Goal: Browse casually: Explore the website without a specific task or goal

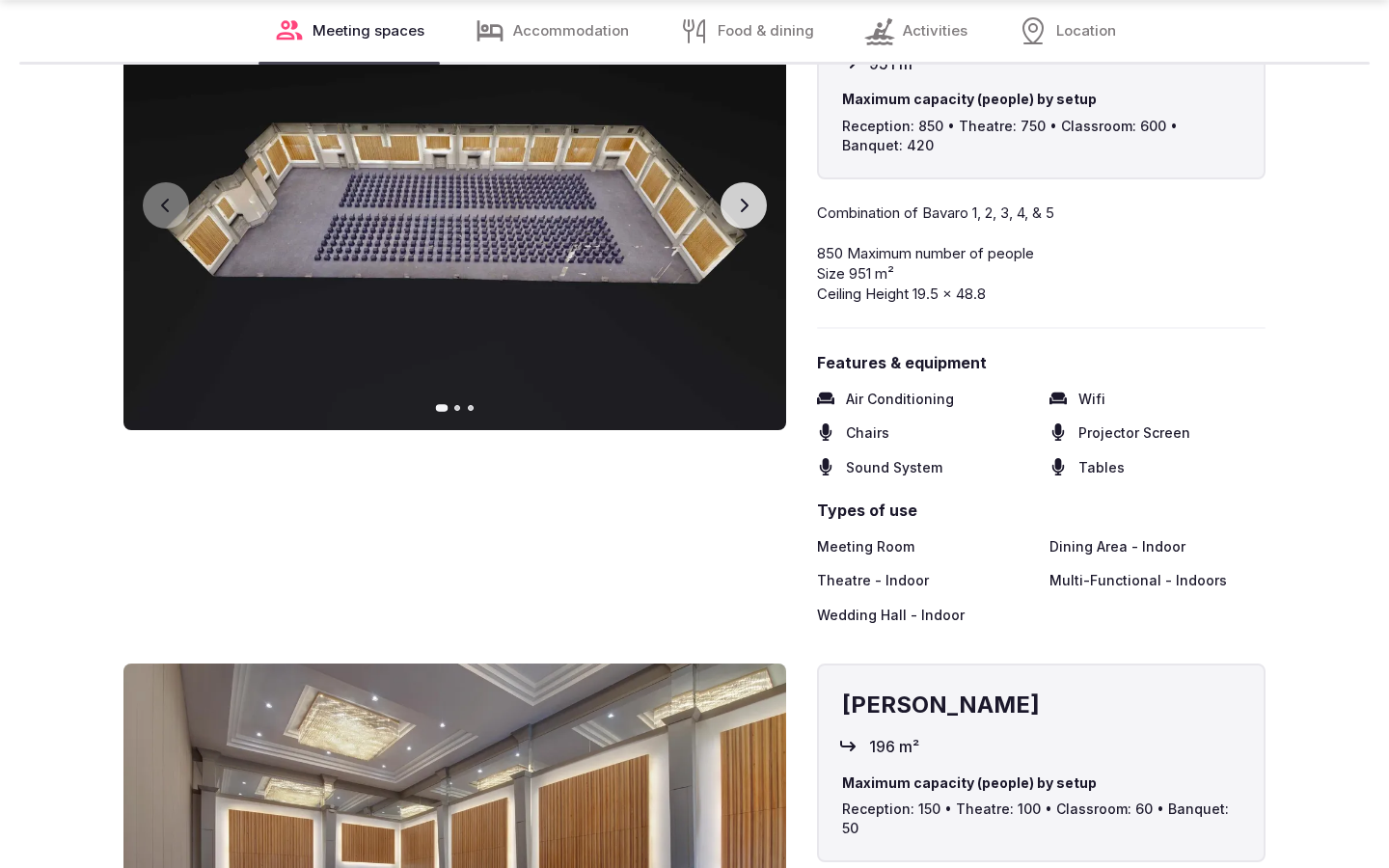
scroll to position [2360, 0]
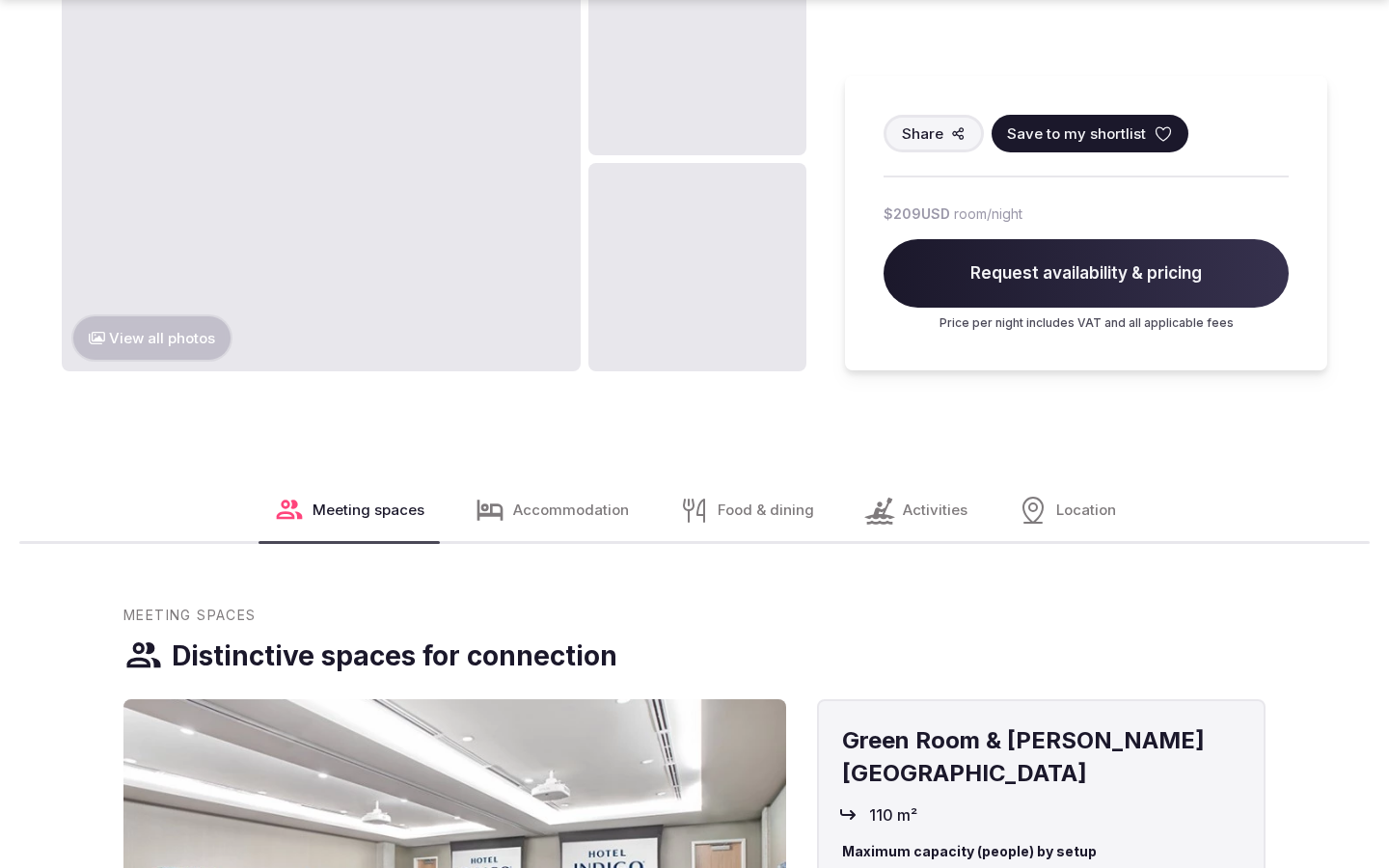
scroll to position [2424, 0]
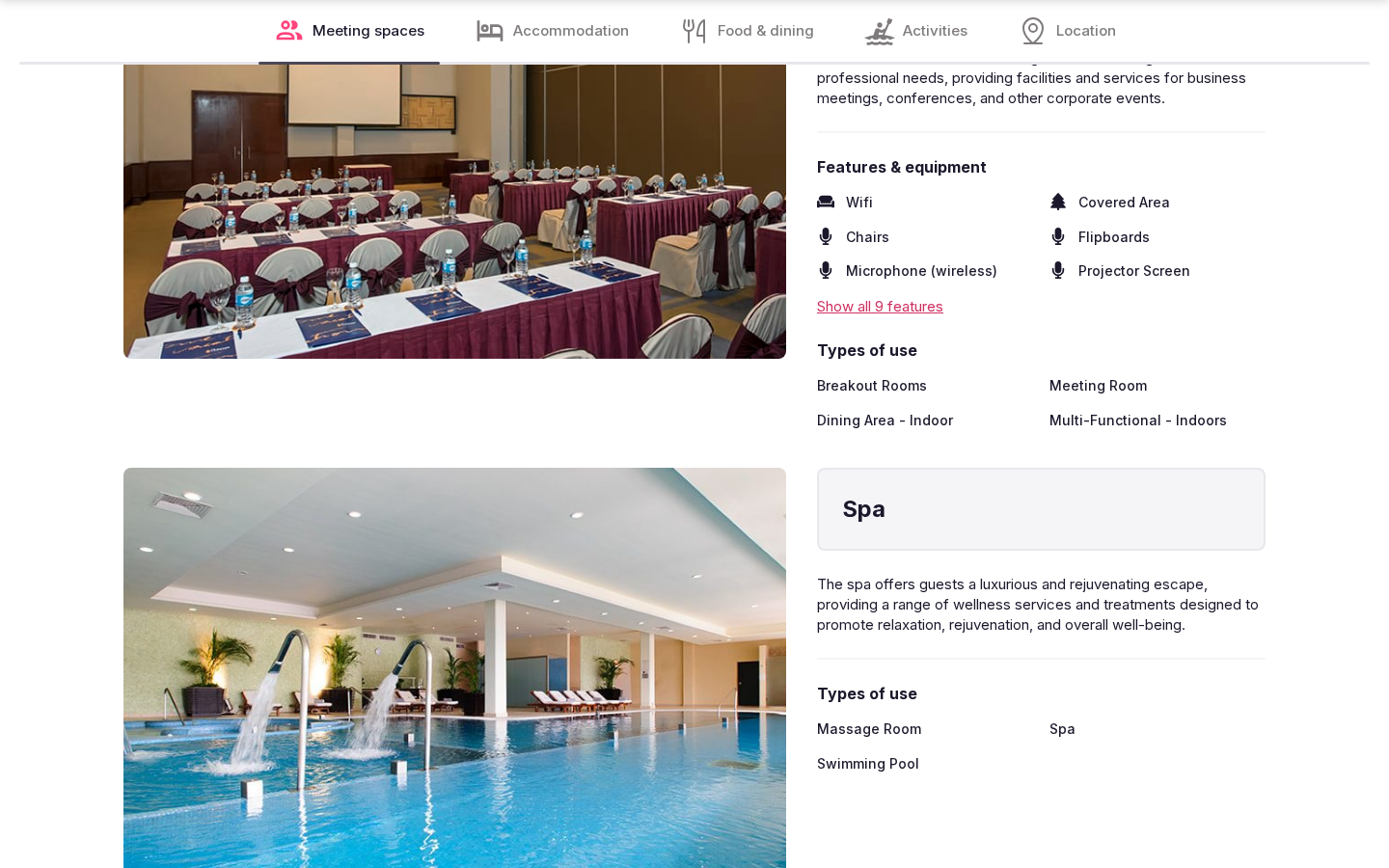
scroll to position [3187, 0]
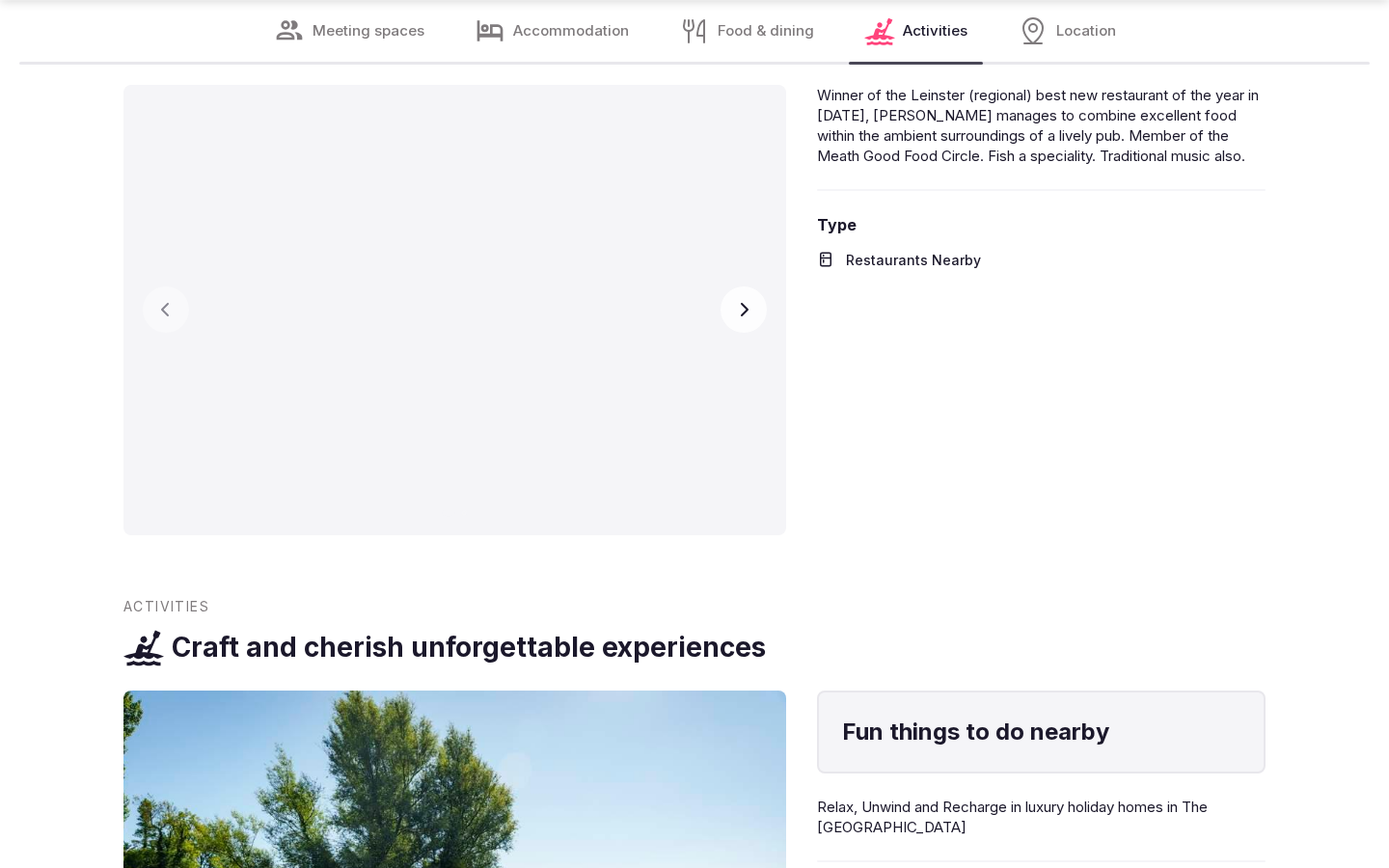
scroll to position [3057, 0]
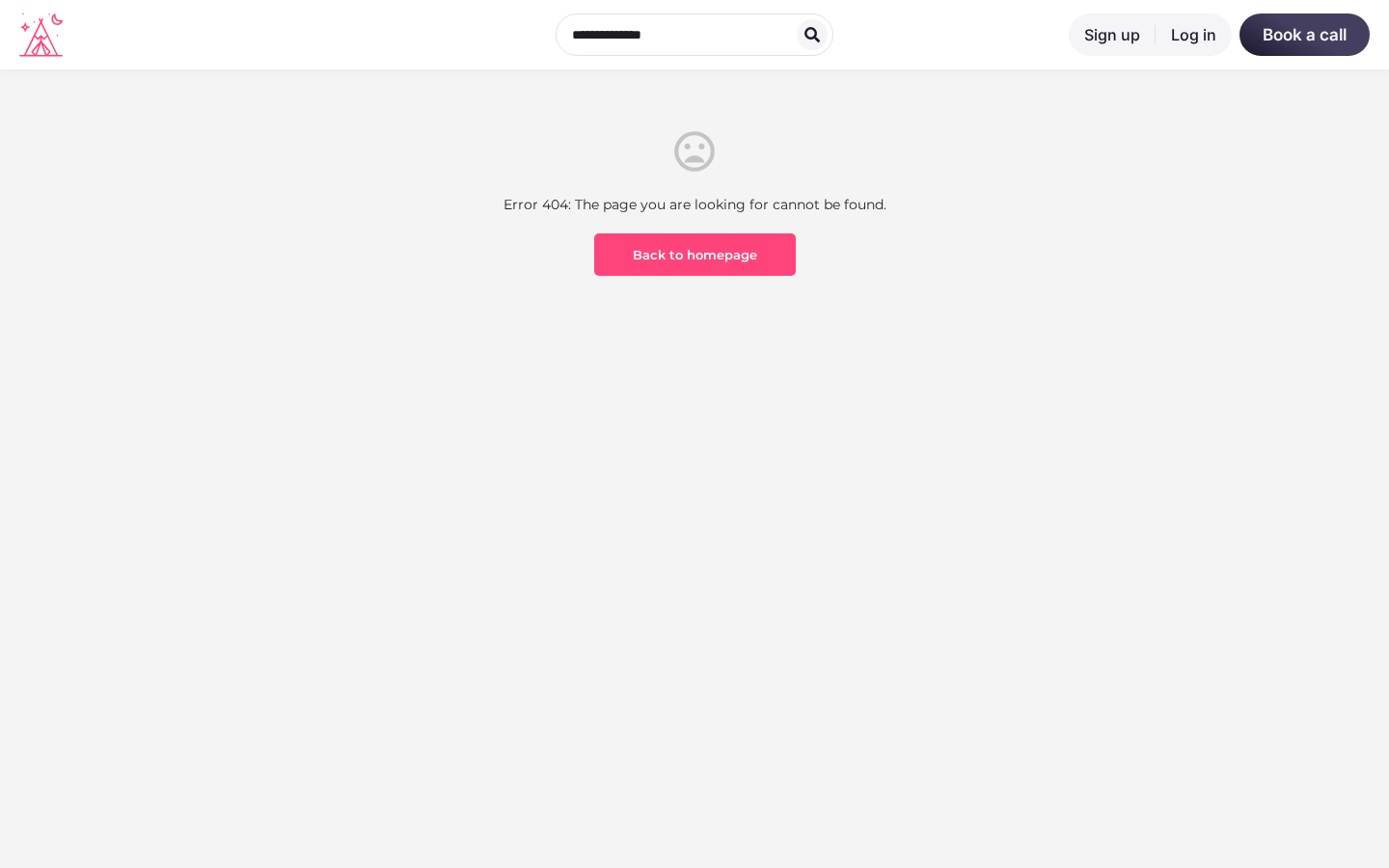
scroll to position [567, 0]
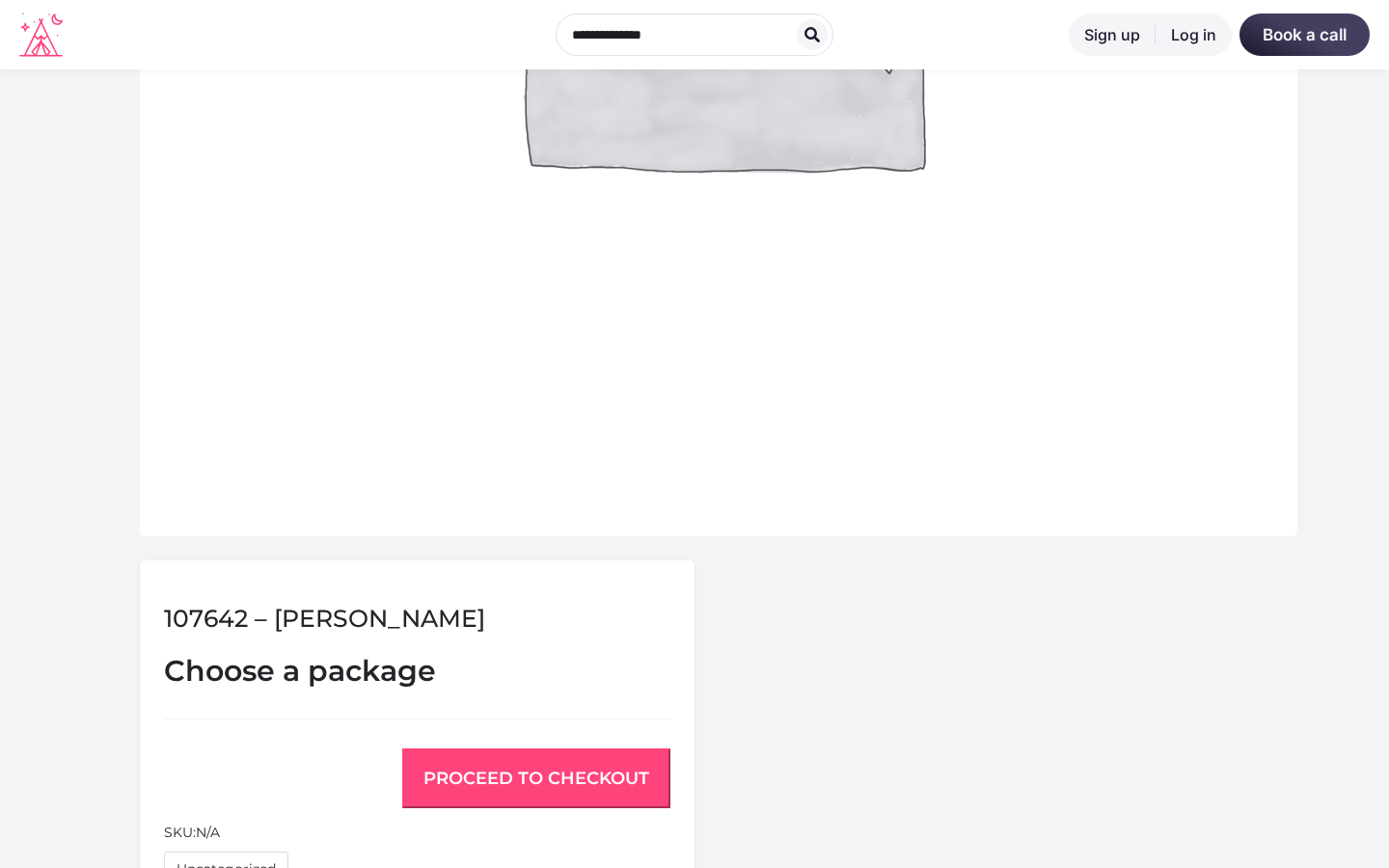
scroll to position [1472, 0]
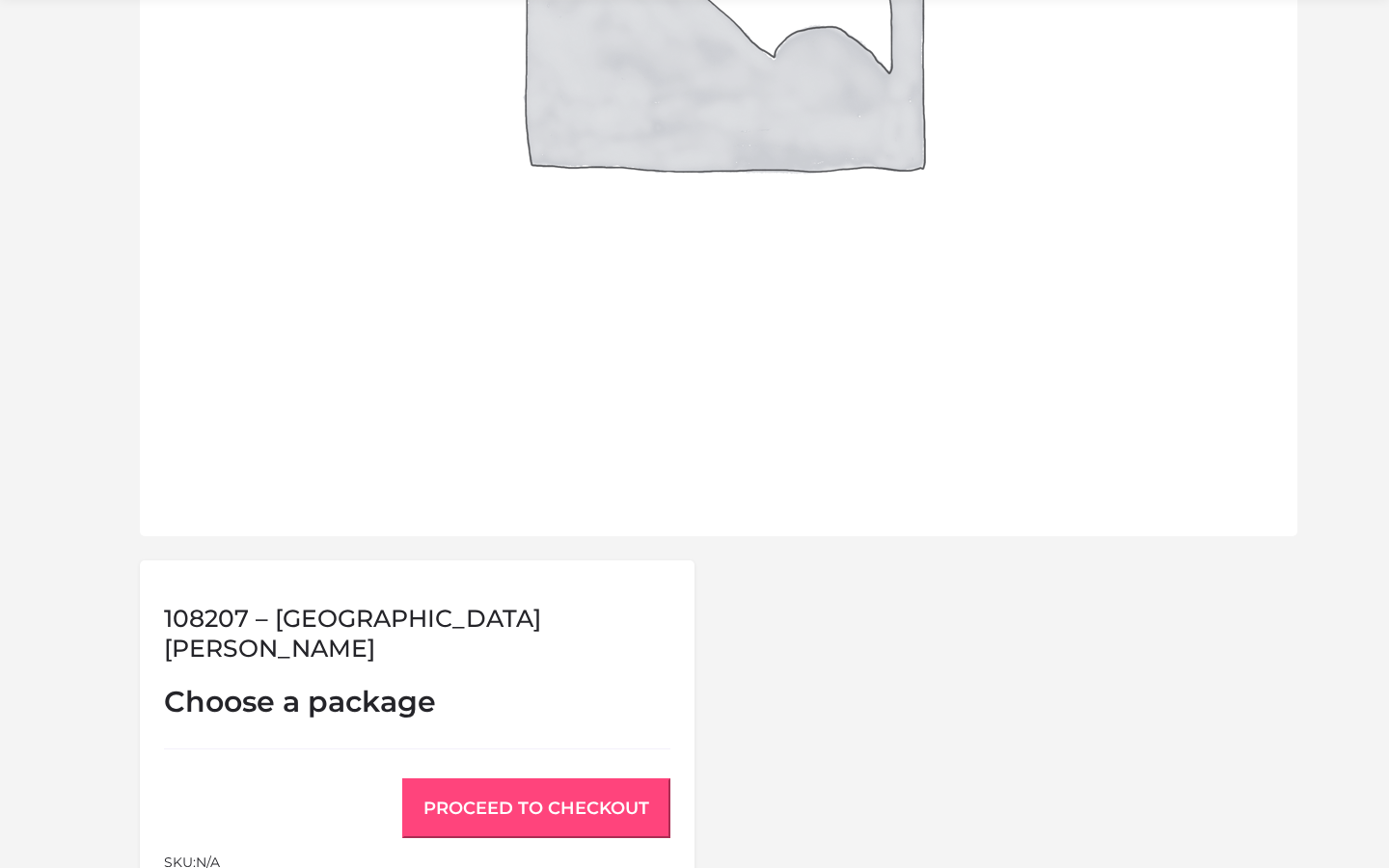
scroll to position [1472, 0]
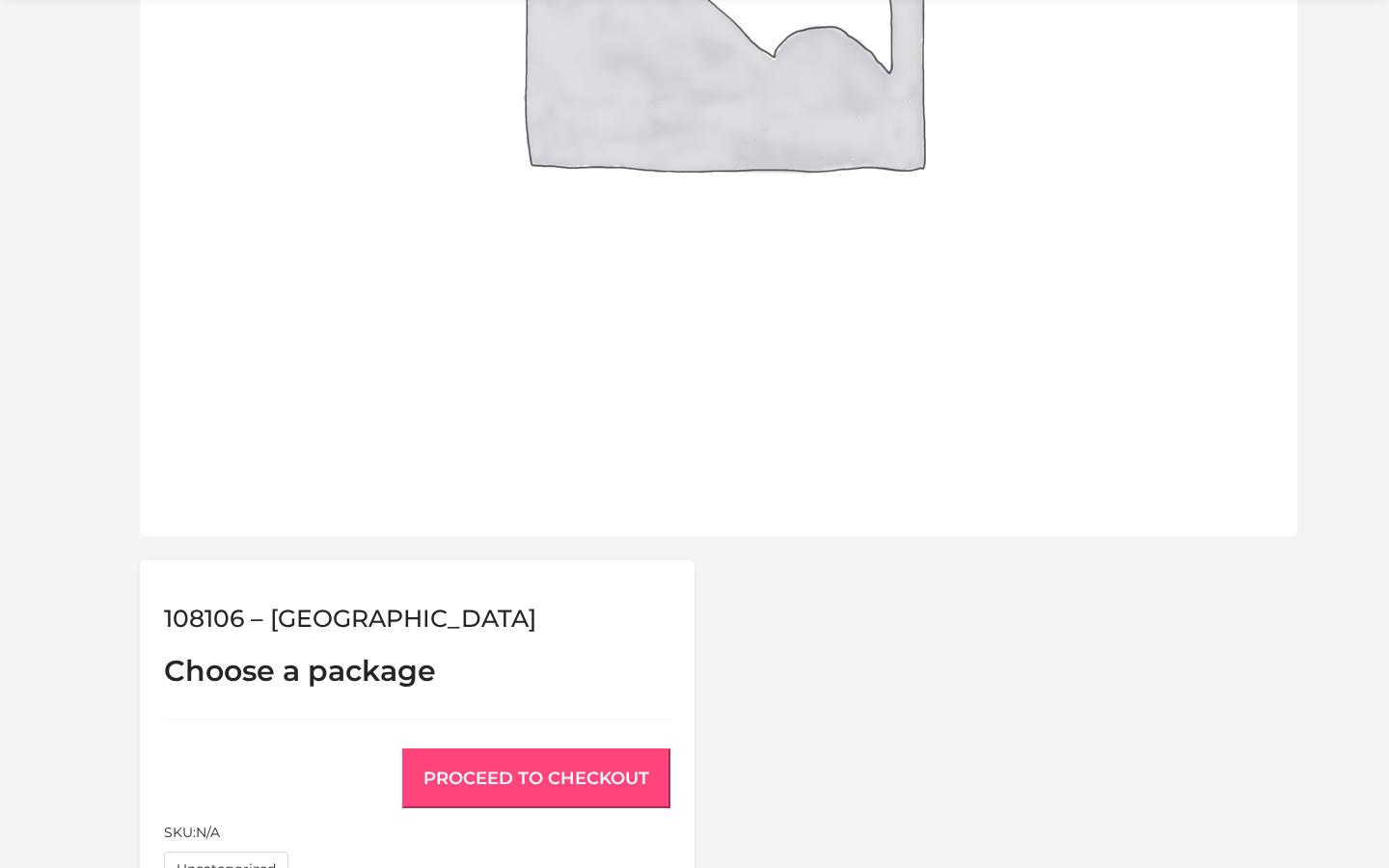
scroll to position [1472, 0]
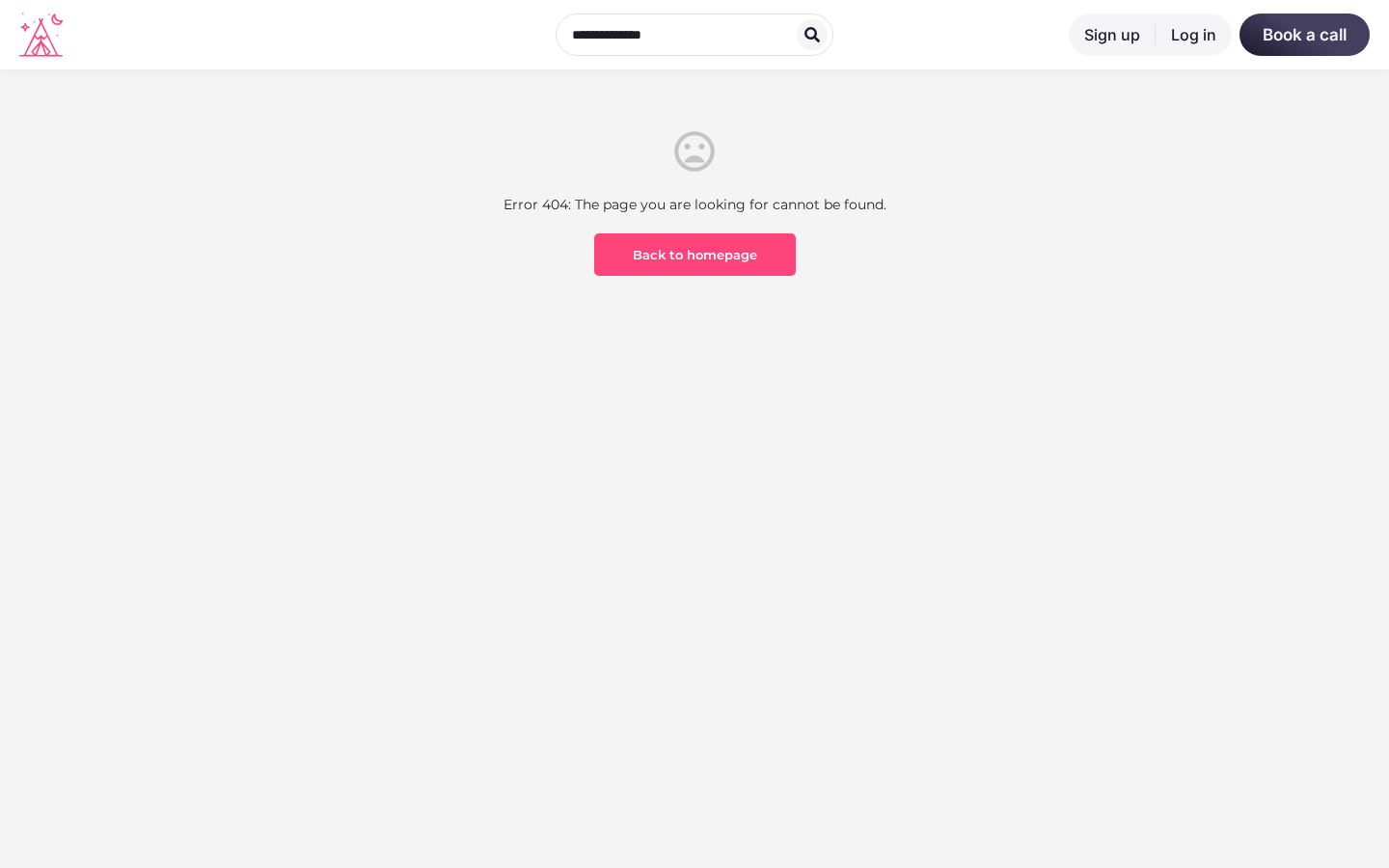
scroll to position [567, 0]
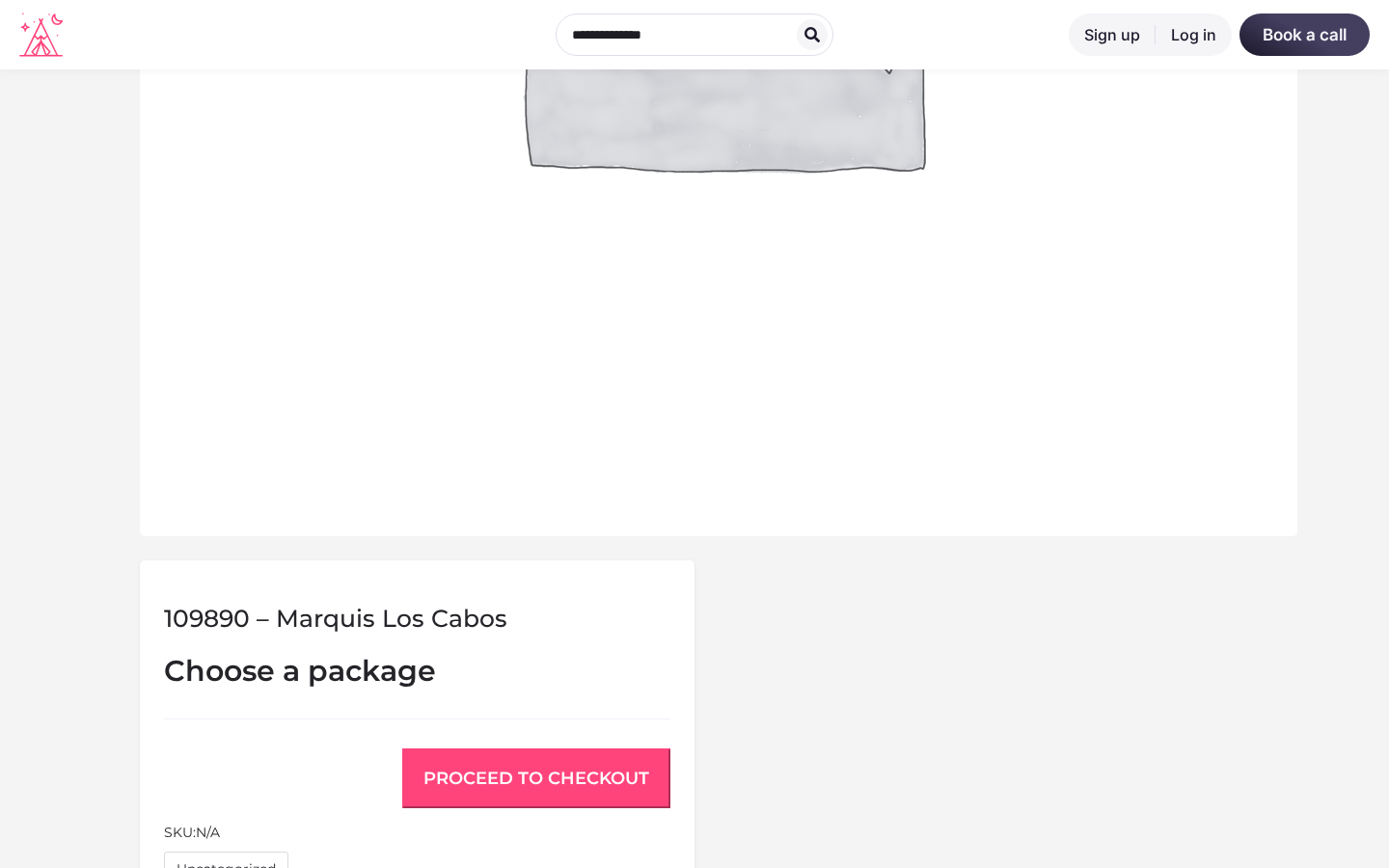
scroll to position [1472, 0]
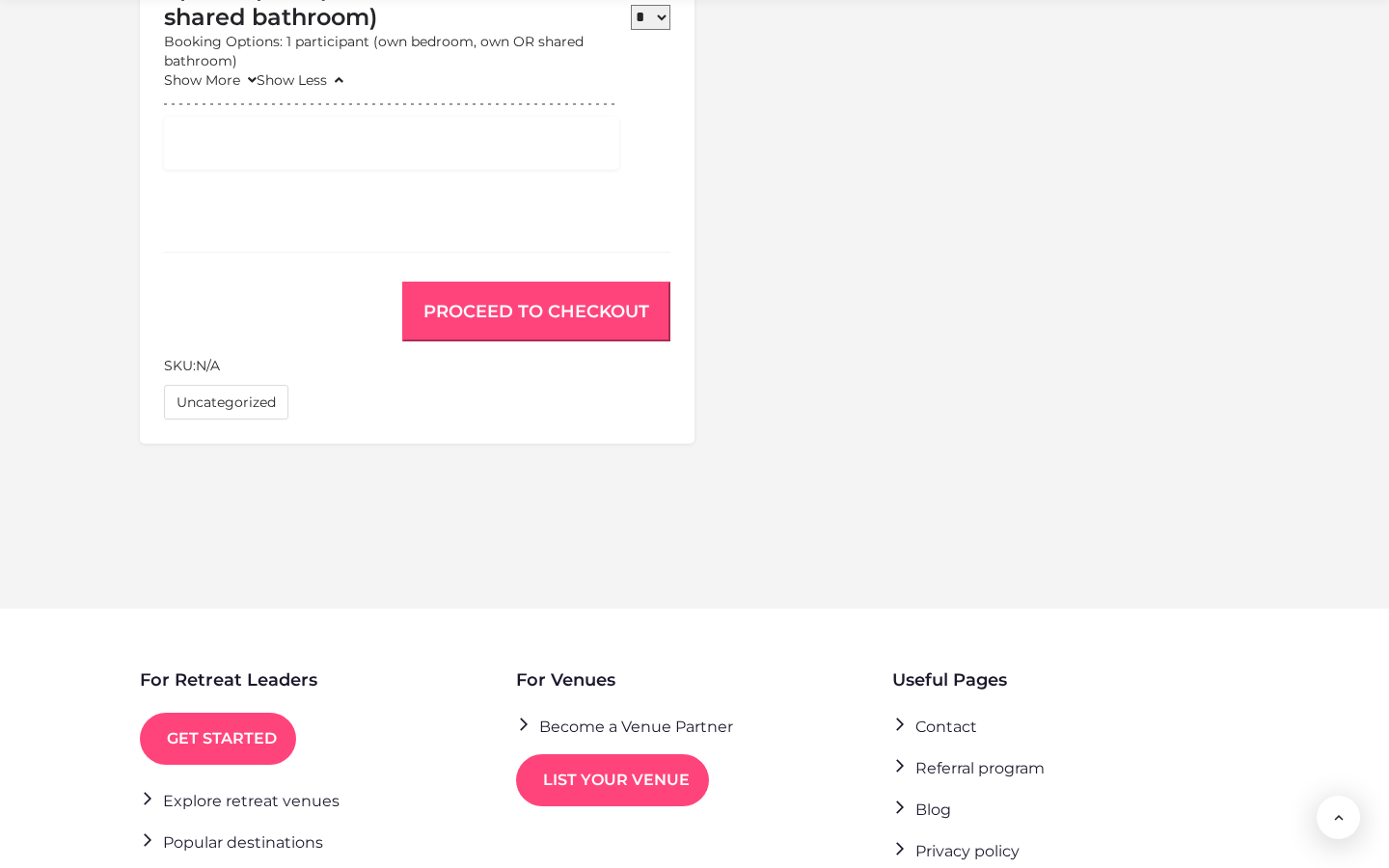
scroll to position [1765, 0]
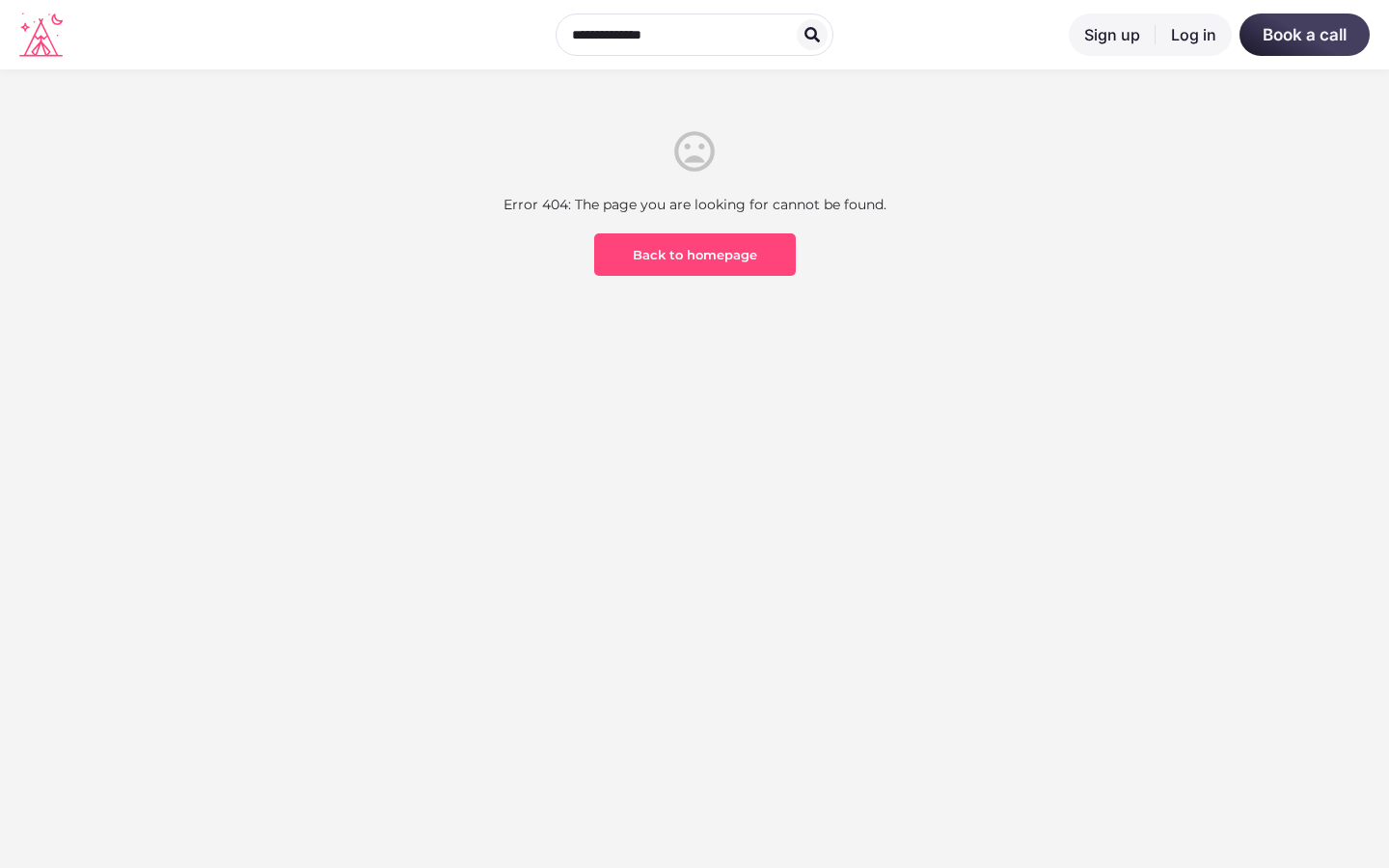
scroll to position [567, 0]
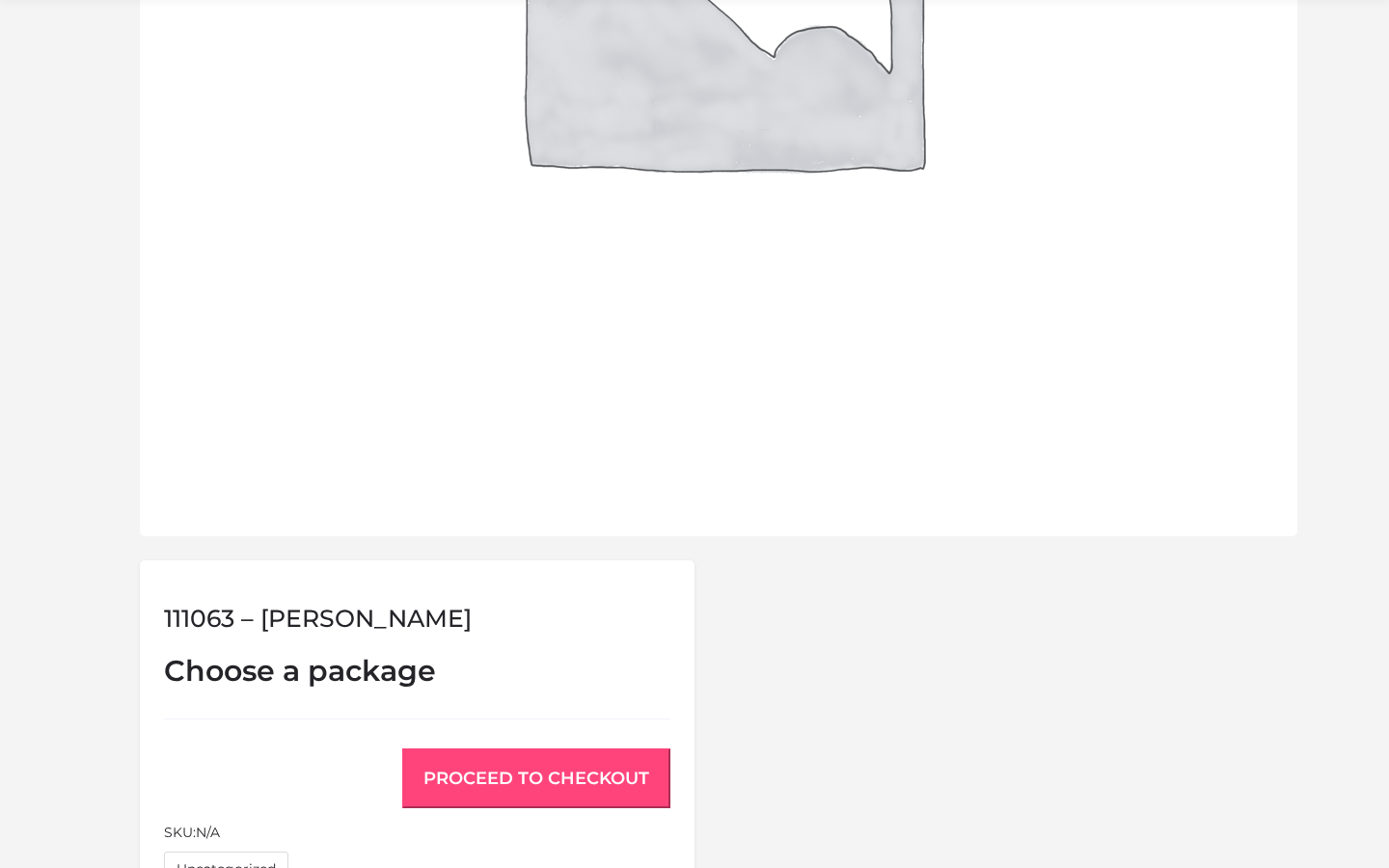
scroll to position [1472, 0]
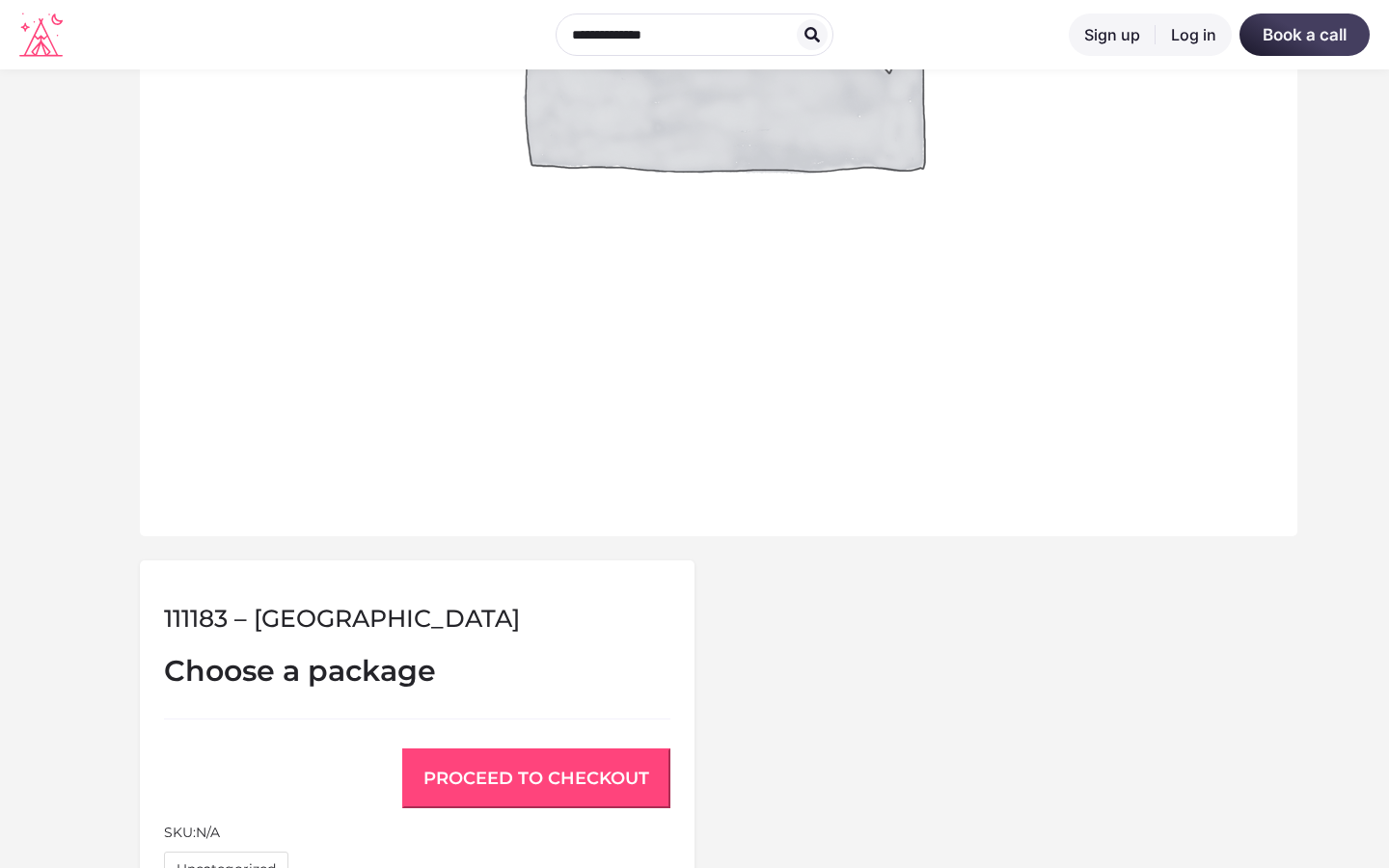
scroll to position [1472, 0]
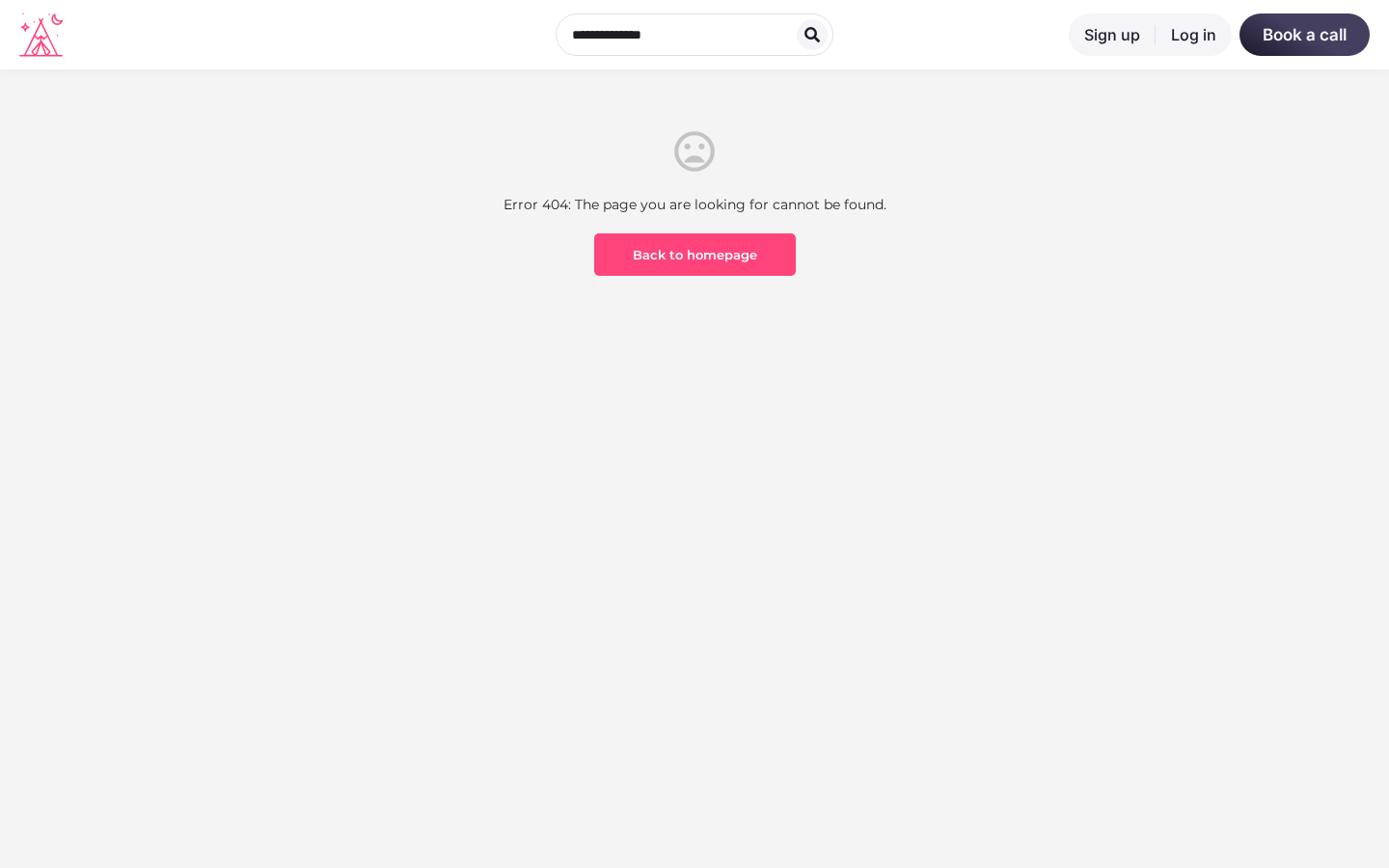
scroll to position [567, 0]
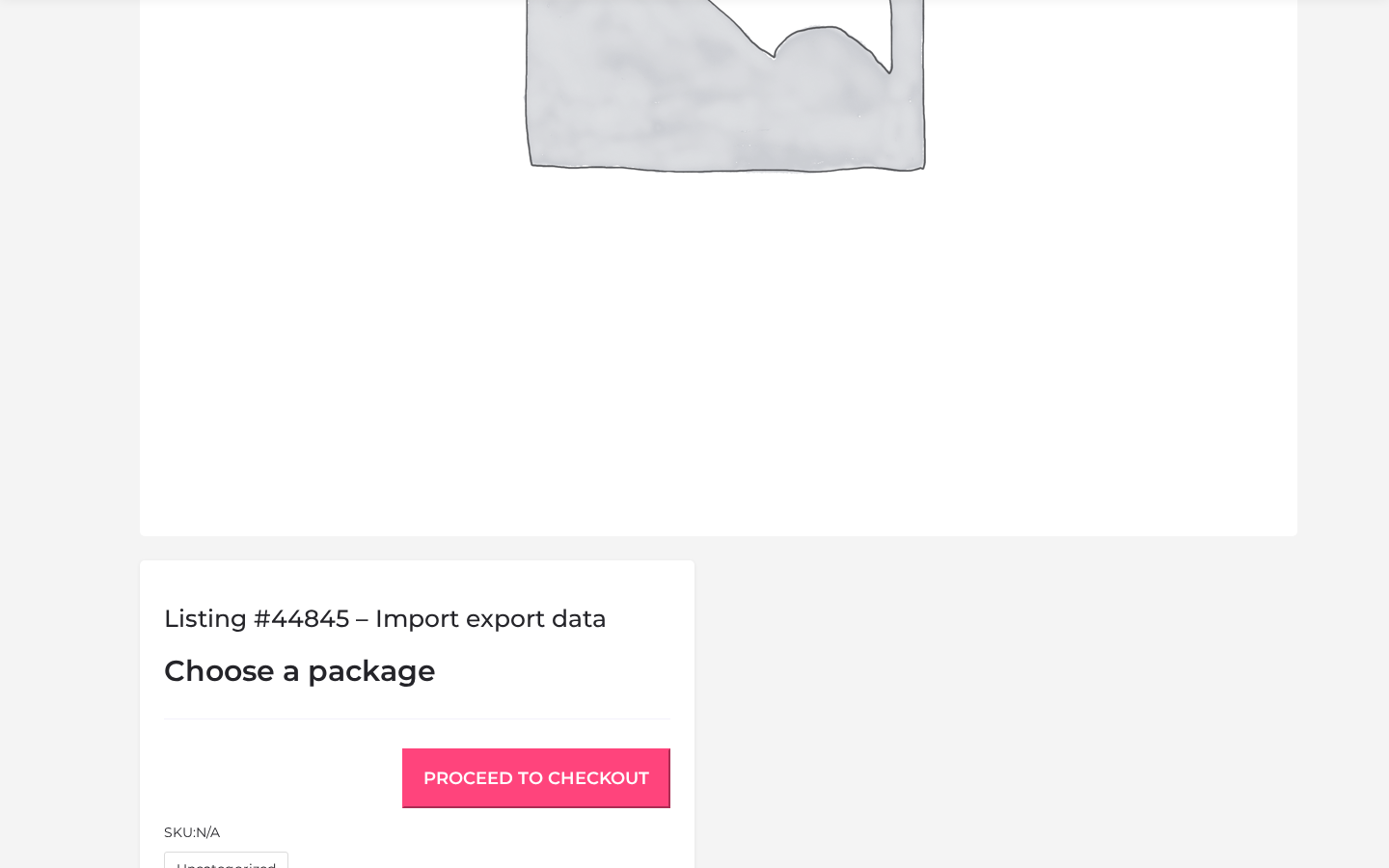
scroll to position [1472, 0]
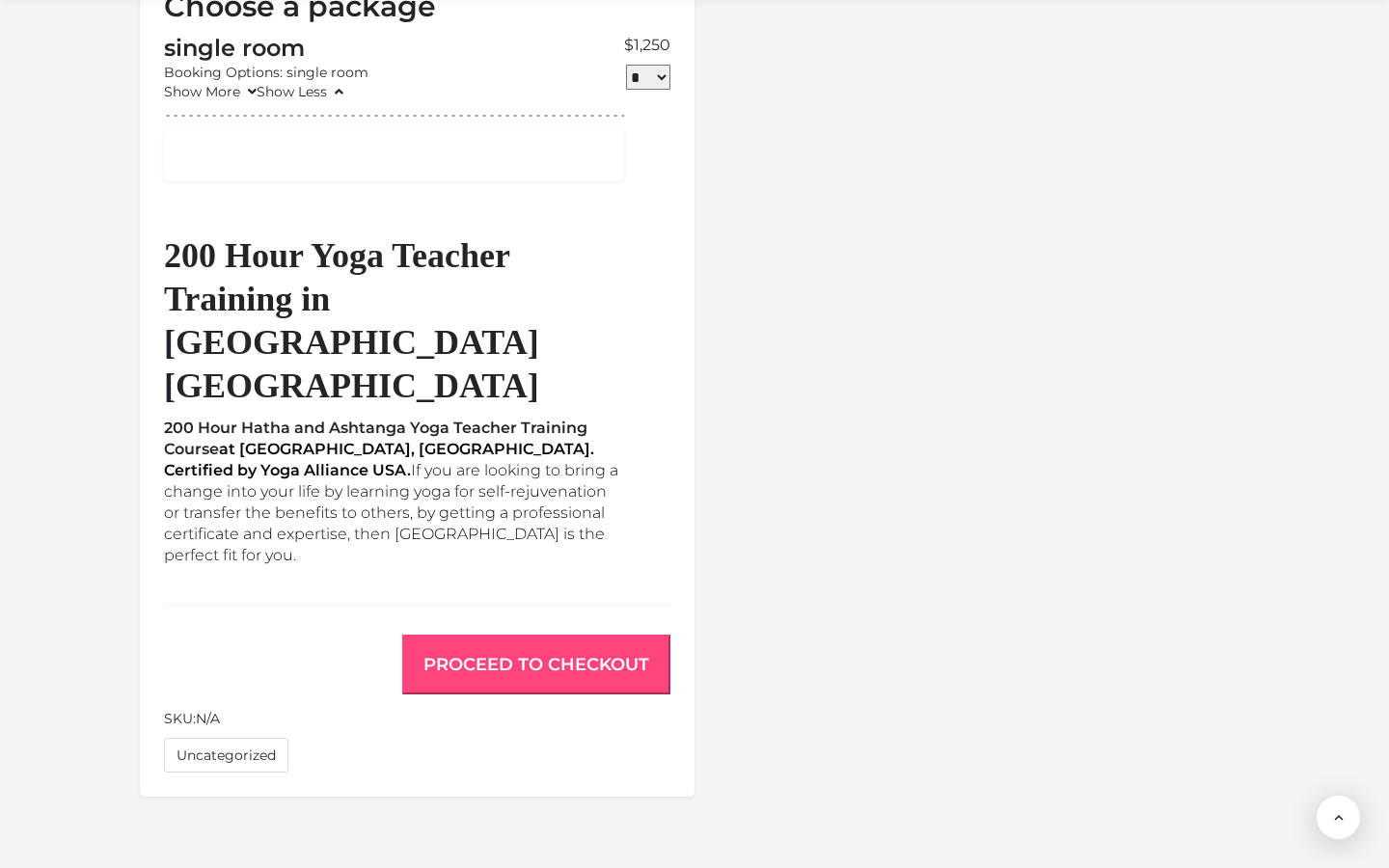
scroll to position [1980, 0]
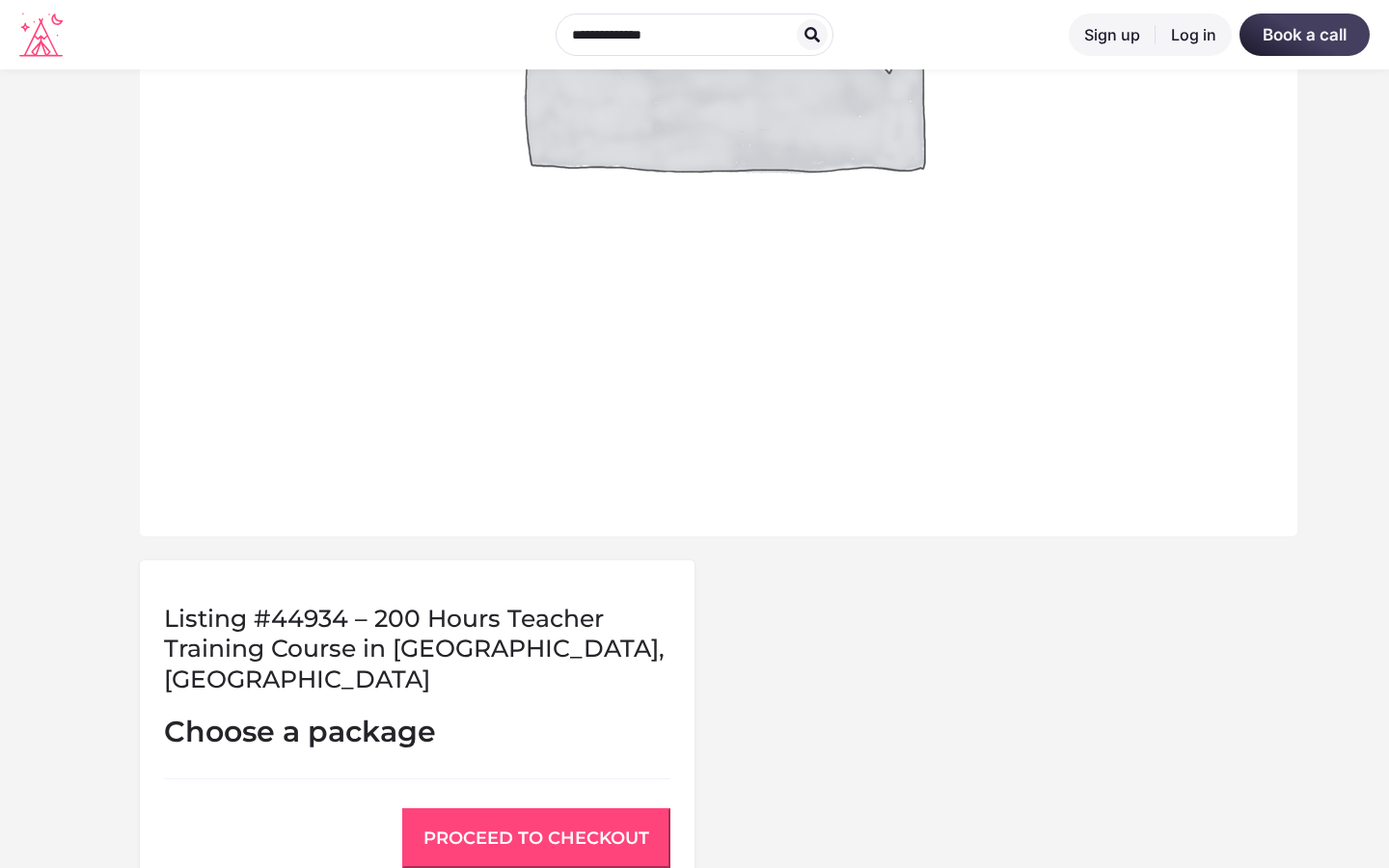
scroll to position [1503, 0]
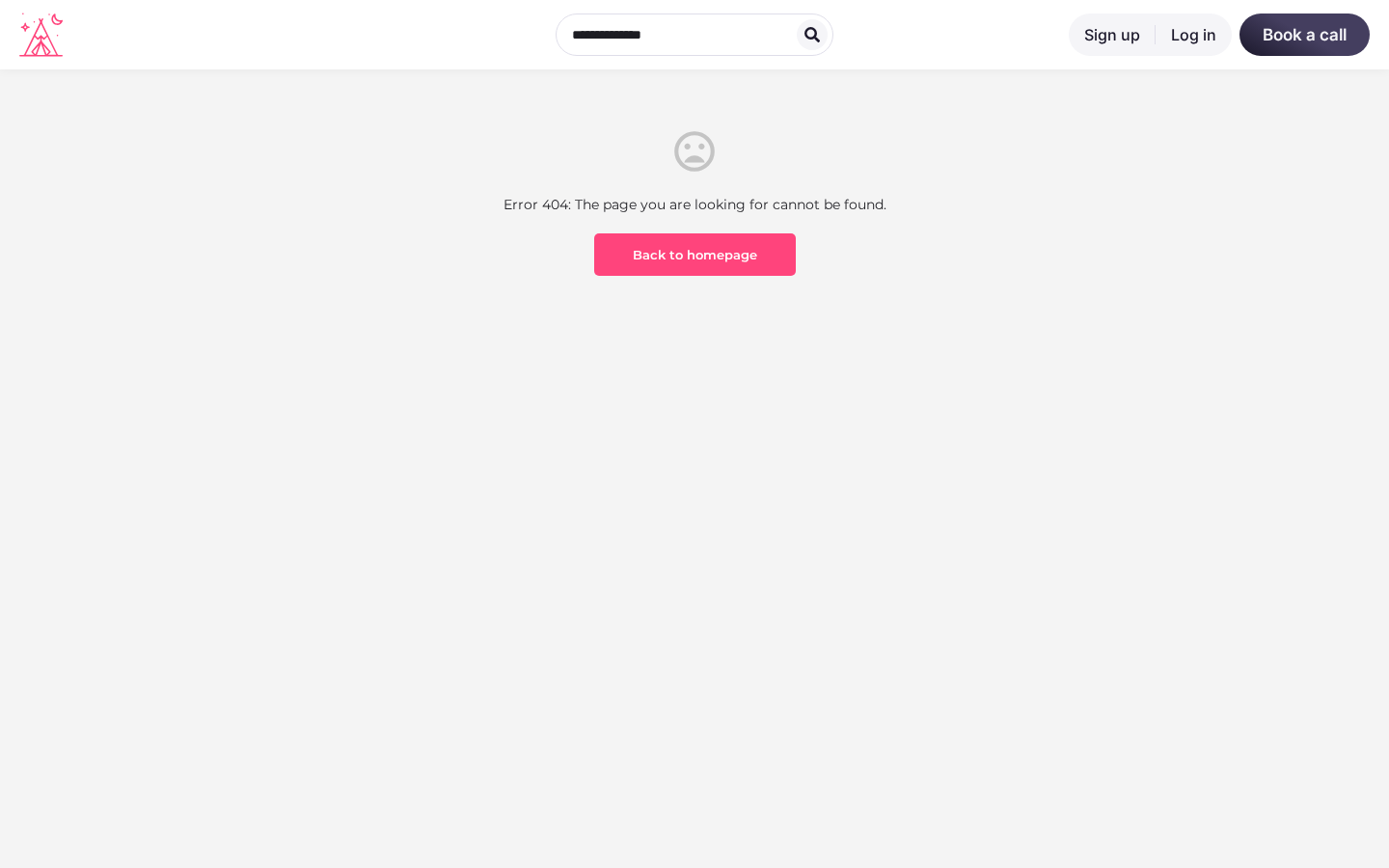
scroll to position [567, 0]
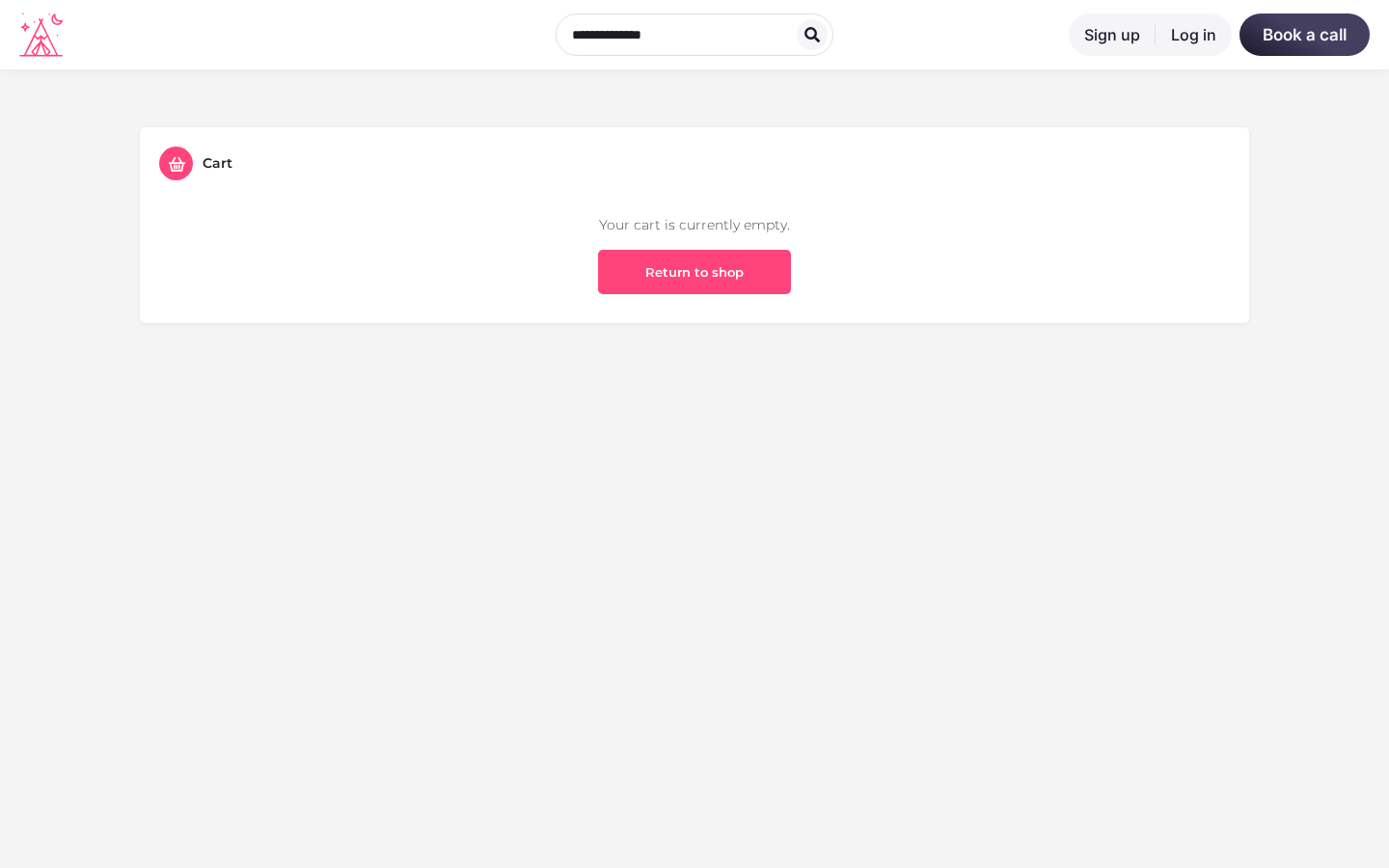
scroll to position [567, 0]
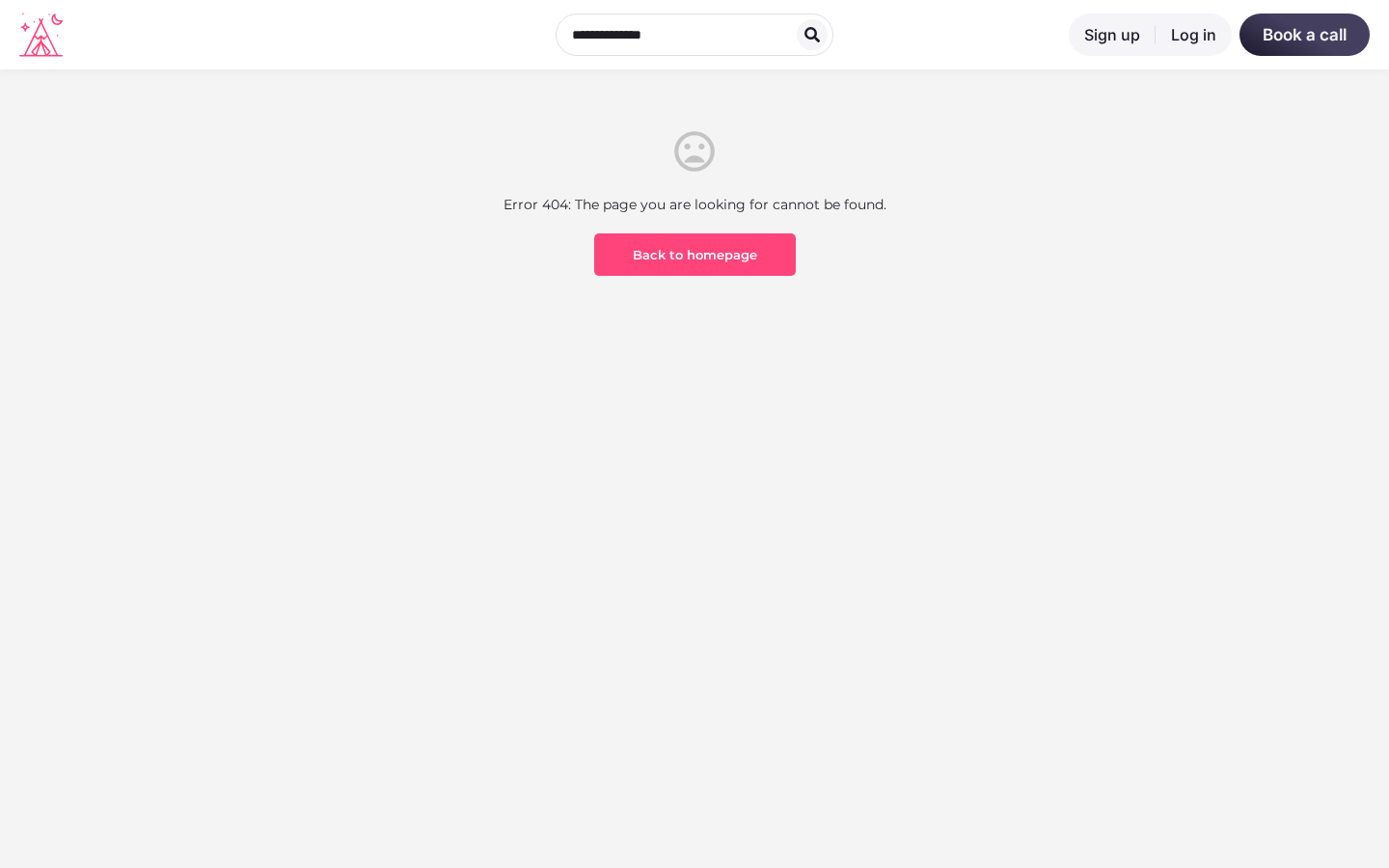
scroll to position [567, 0]
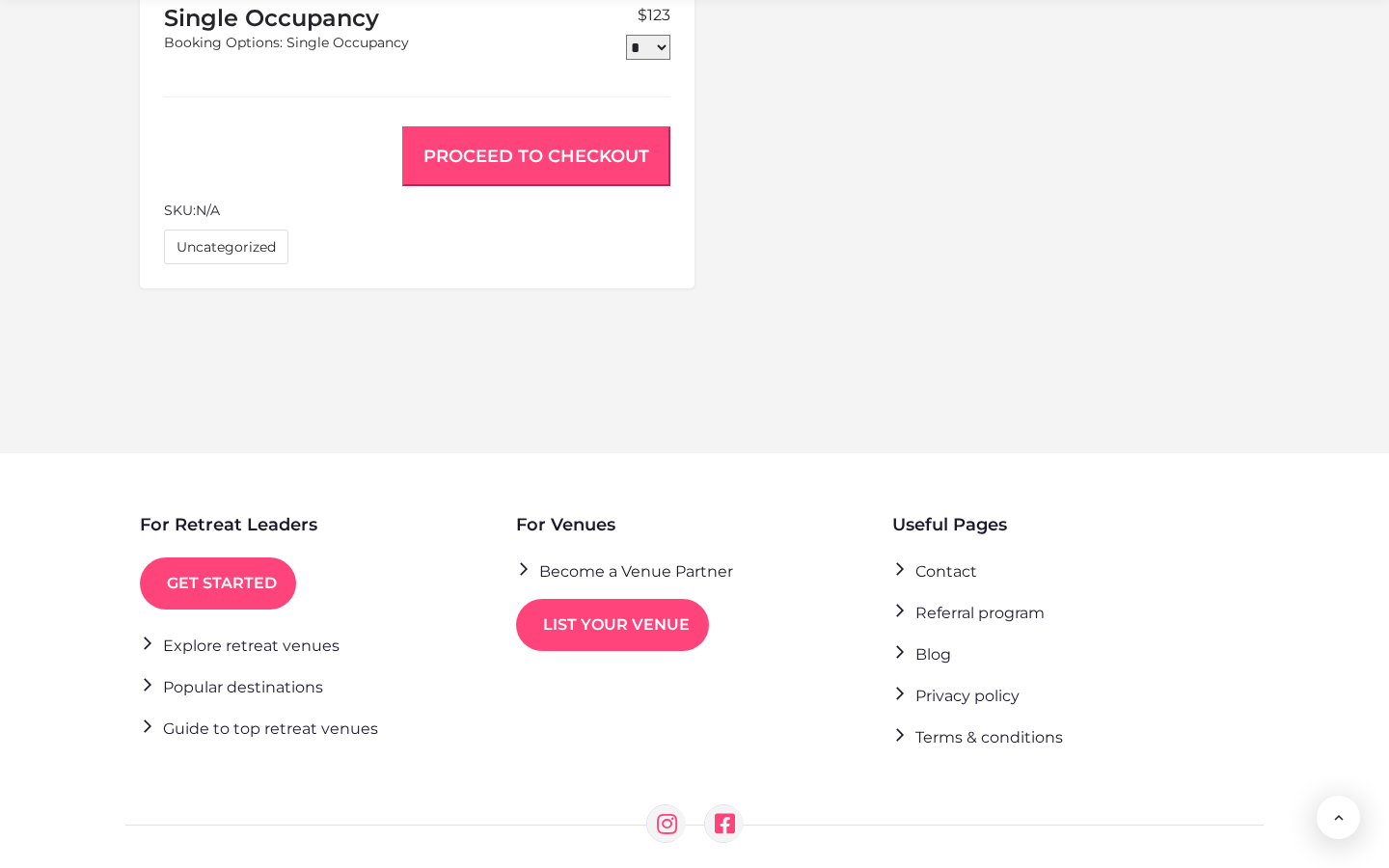
scroll to position [1609, 0]
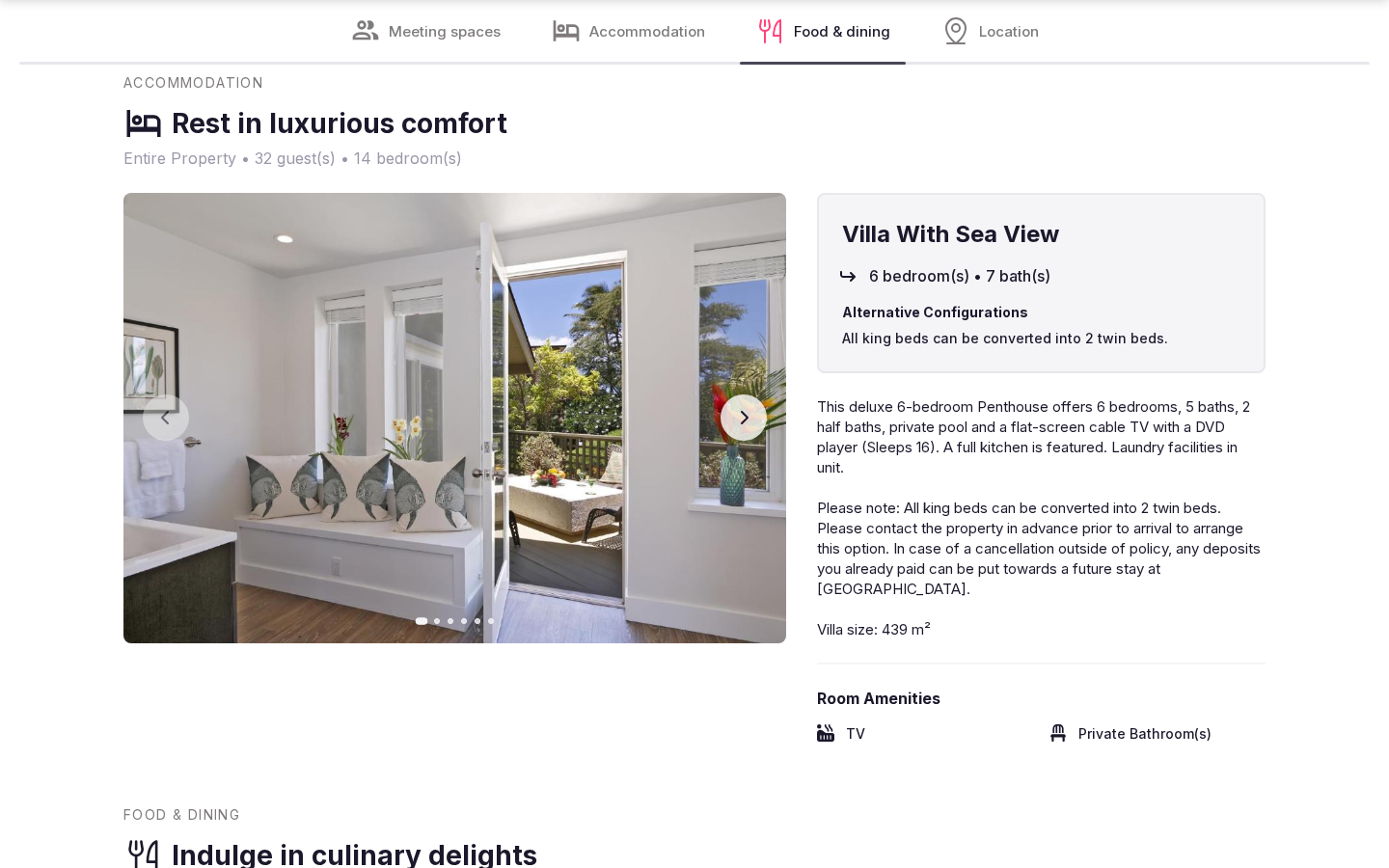
scroll to position [3187, 0]
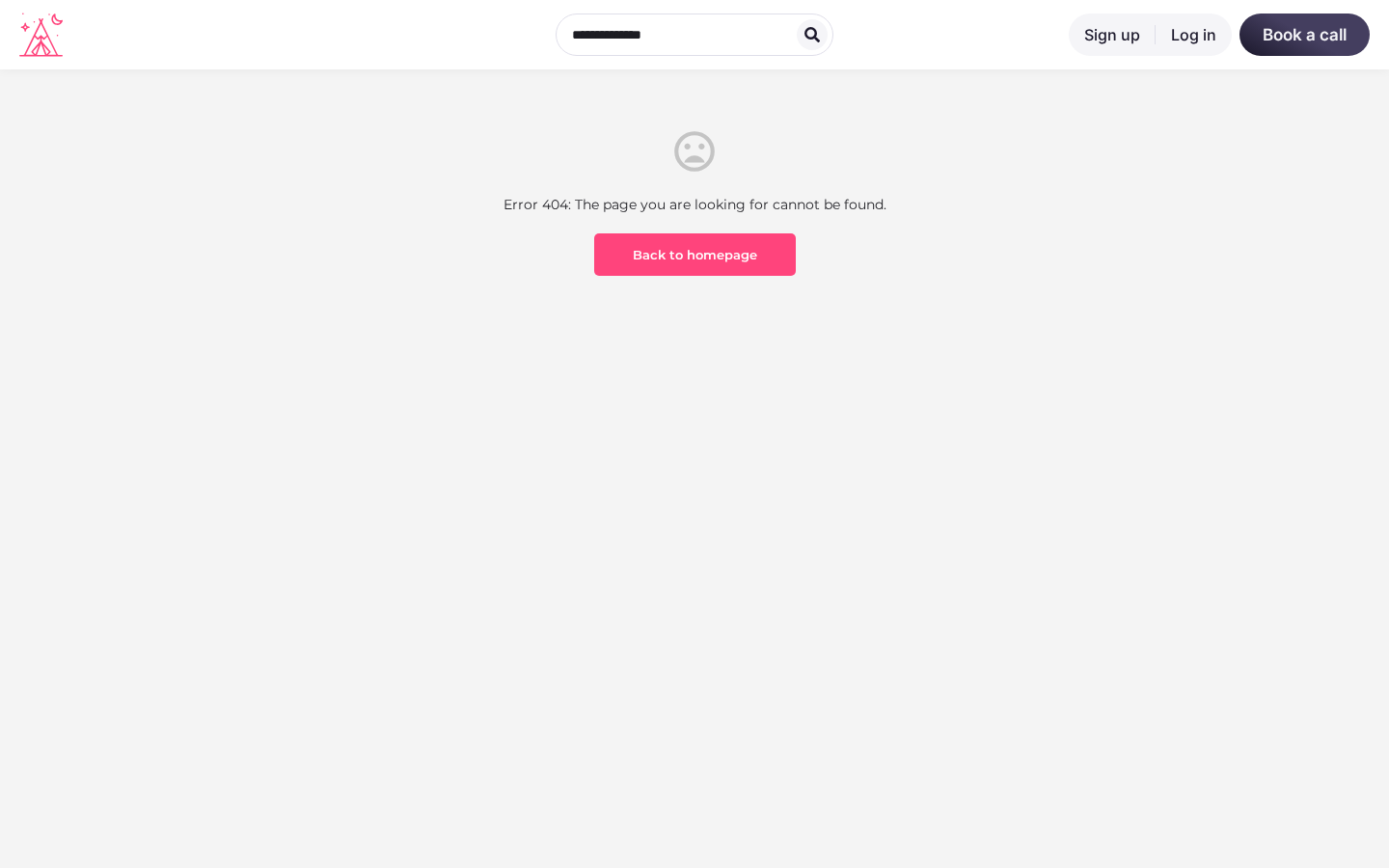
scroll to position [567, 0]
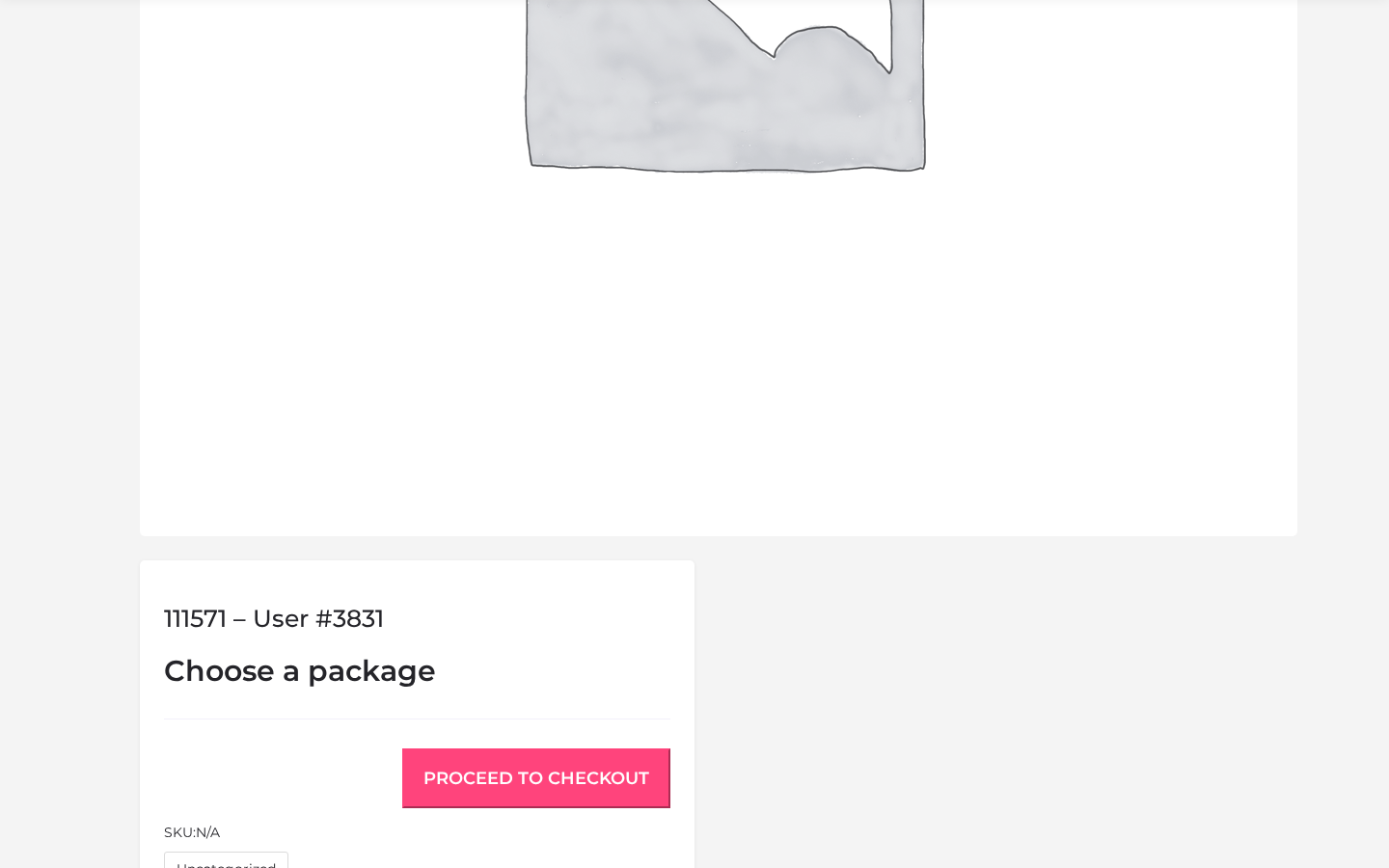
scroll to position [1472, 0]
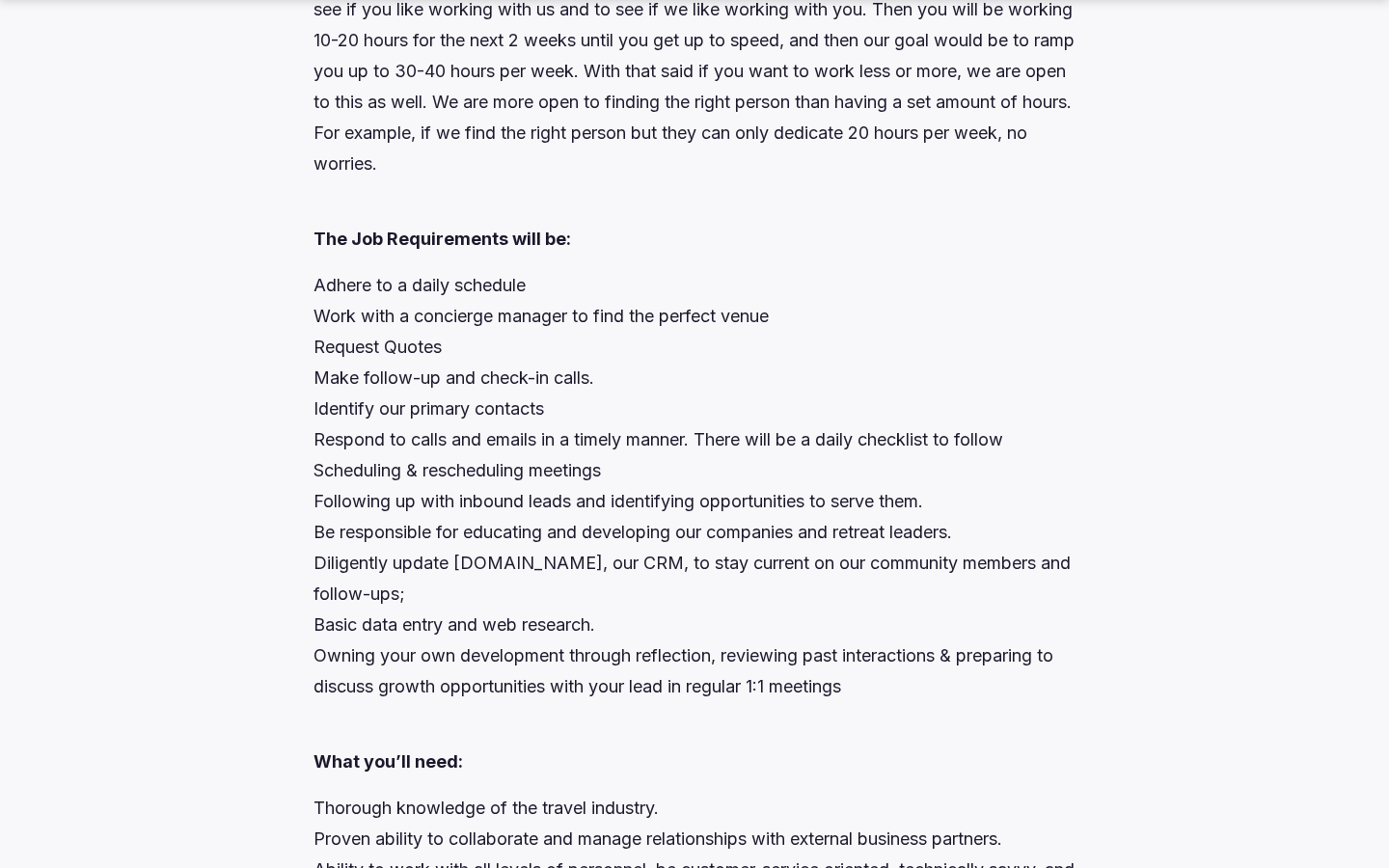
scroll to position [2424, 0]
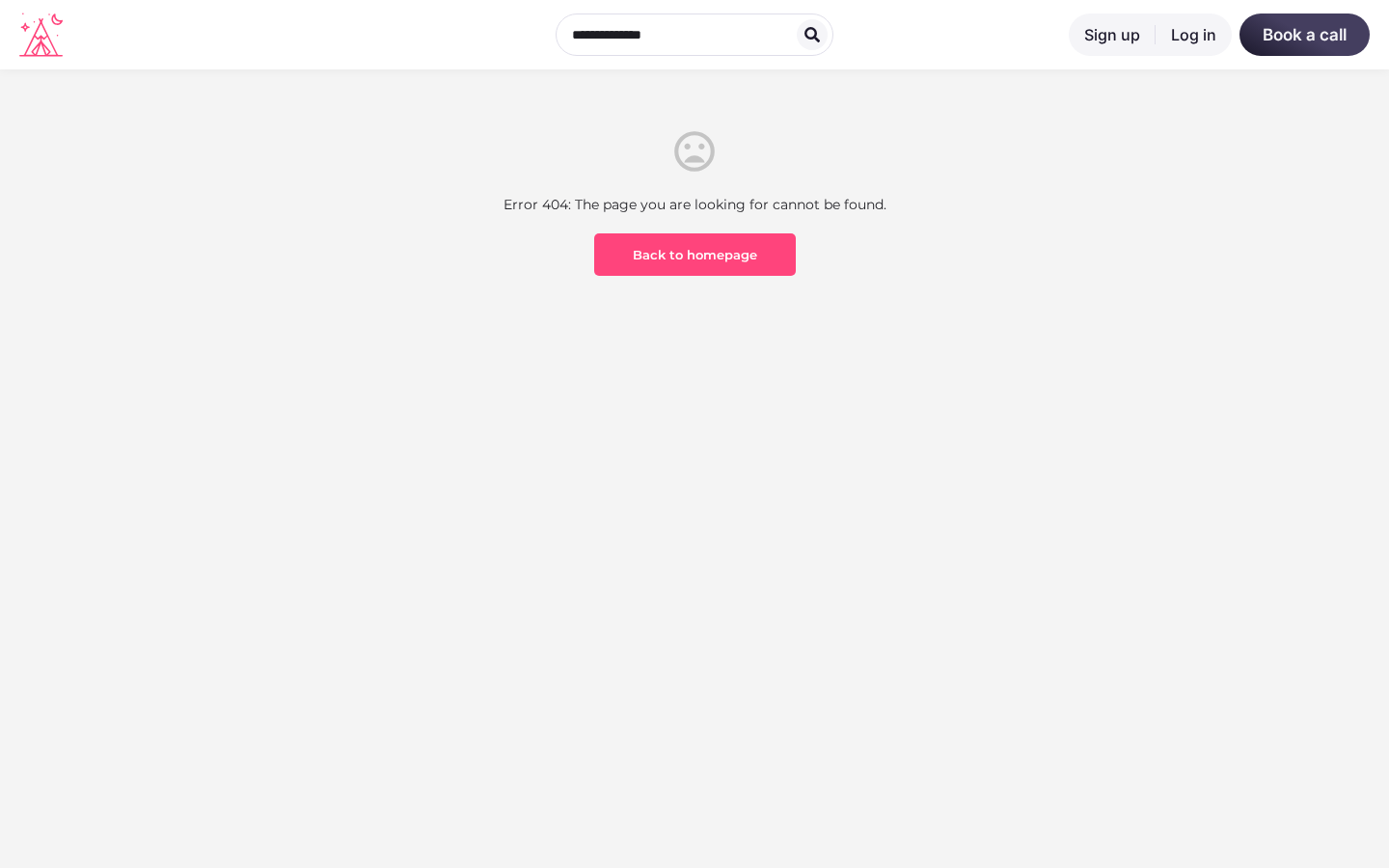
scroll to position [567, 0]
